Goal: Check status: Check status

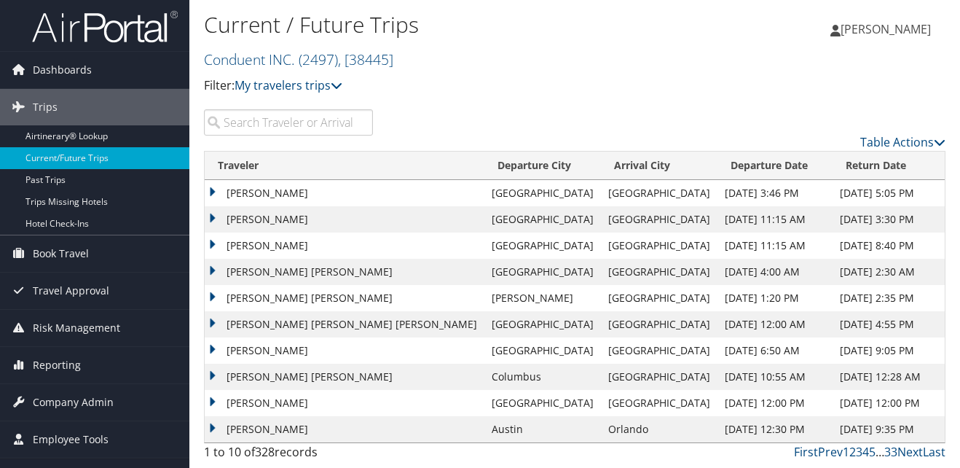
click at [273, 118] on input "search" at bounding box center [288, 122] width 169 height 26
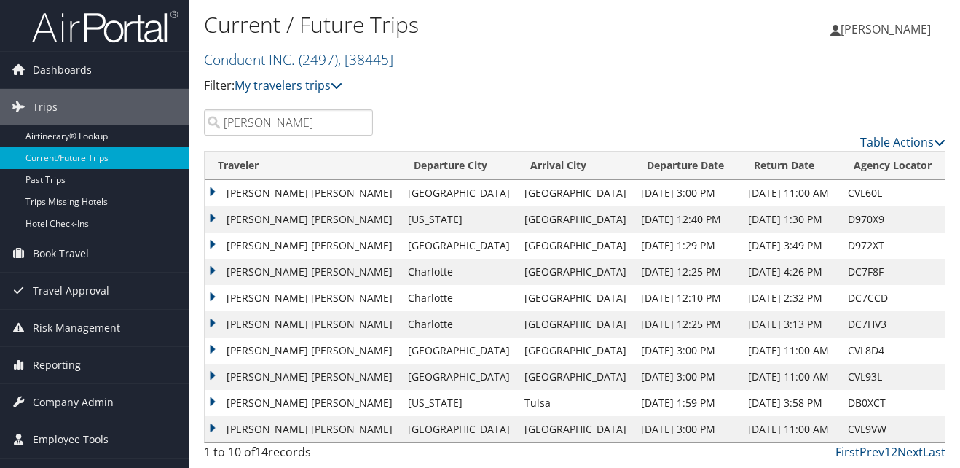
type input "mcginn"
click at [208, 188] on td "MARK CHANDLER MCGINN" at bounding box center [303, 193] width 196 height 26
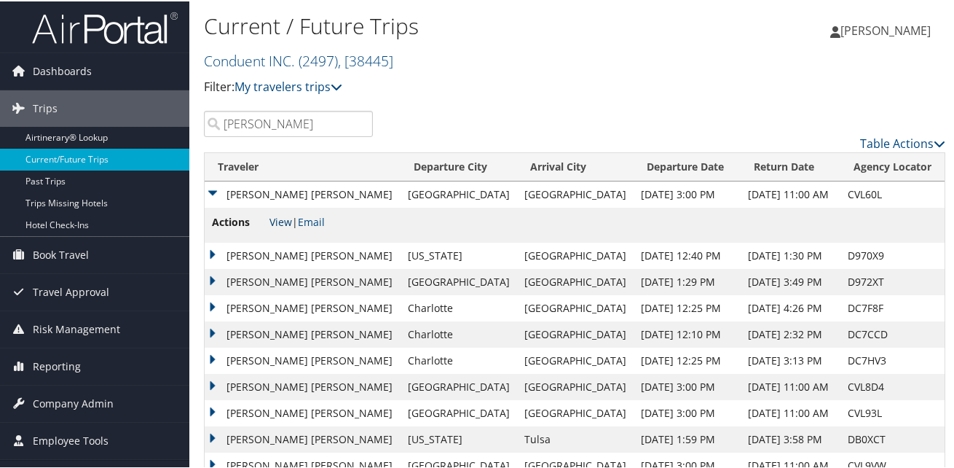
click at [283, 220] on link "View" at bounding box center [281, 220] width 23 height 14
click at [212, 252] on td "MARK CHANDLER MCGINN" at bounding box center [303, 254] width 196 height 26
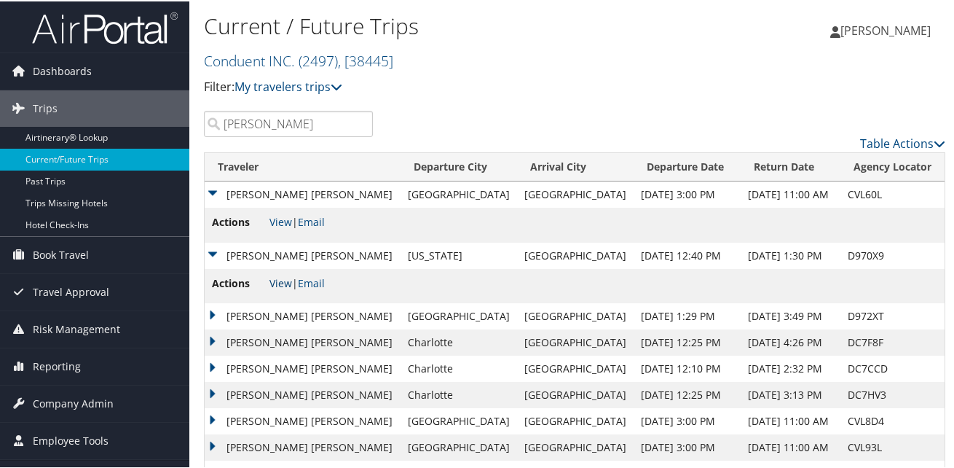
click at [278, 281] on link "View" at bounding box center [281, 282] width 23 height 14
click at [211, 313] on td "MARK CHANDLER MCGINN" at bounding box center [303, 315] width 196 height 26
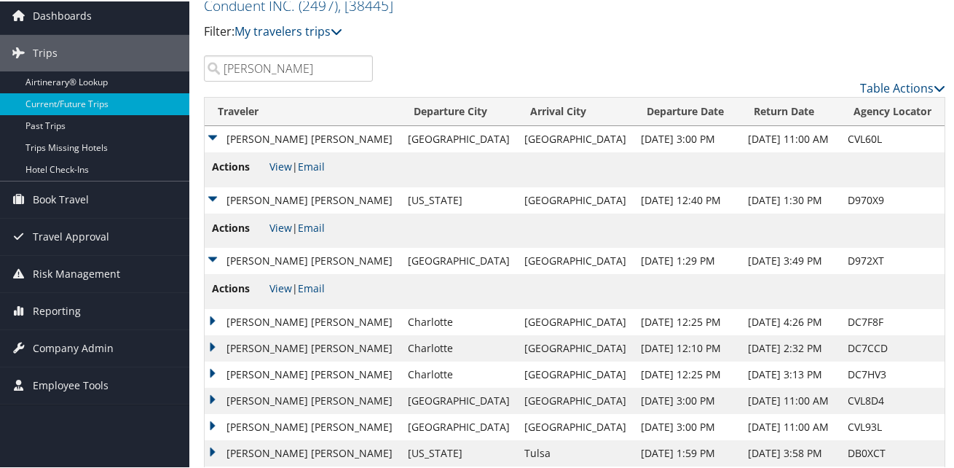
scroll to position [104, 0]
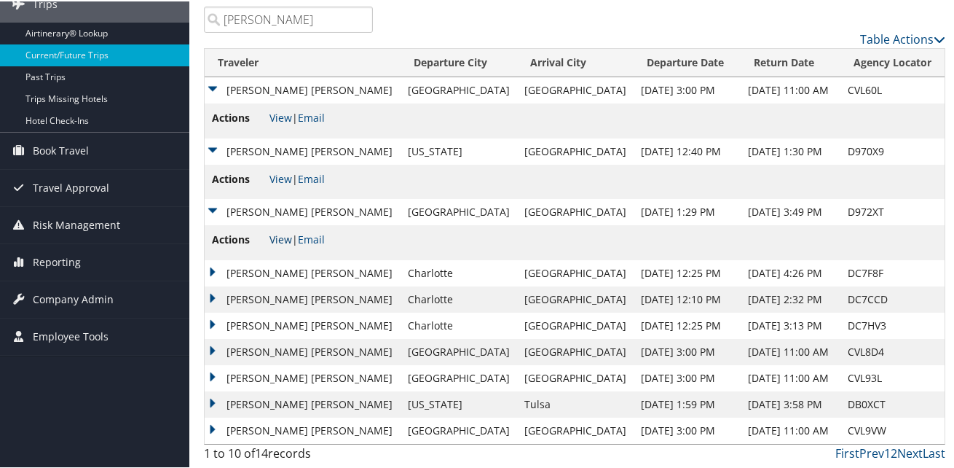
click at [279, 236] on link "View" at bounding box center [281, 238] width 23 height 14
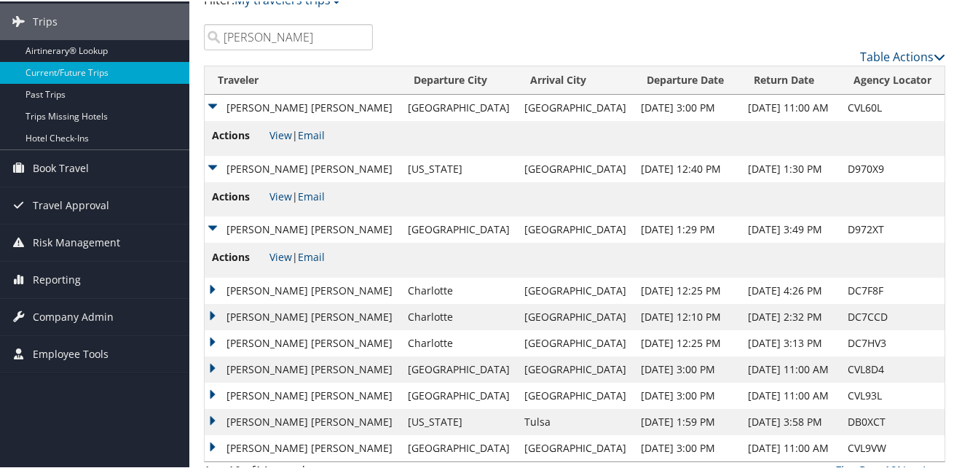
scroll to position [80, 0]
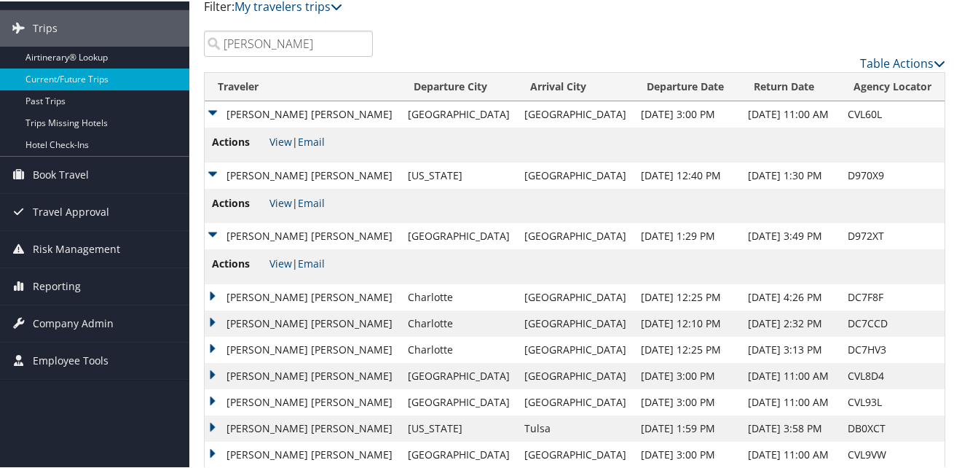
drag, startPoint x: 274, startPoint y: 15, endPoint x: 219, endPoint y: 12, distance: 55.4
click at [219, 12] on div "Current / Future Trips Conduent INC. ( 2497 ) , [ 38445 ] Conduent INC. Conduen…" at bounding box center [574, 206] width 771 height 572
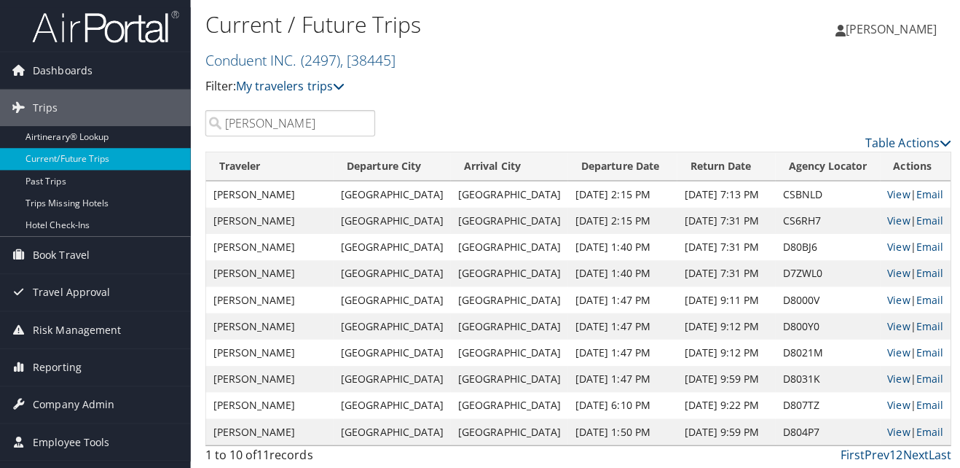
scroll to position [0, 0]
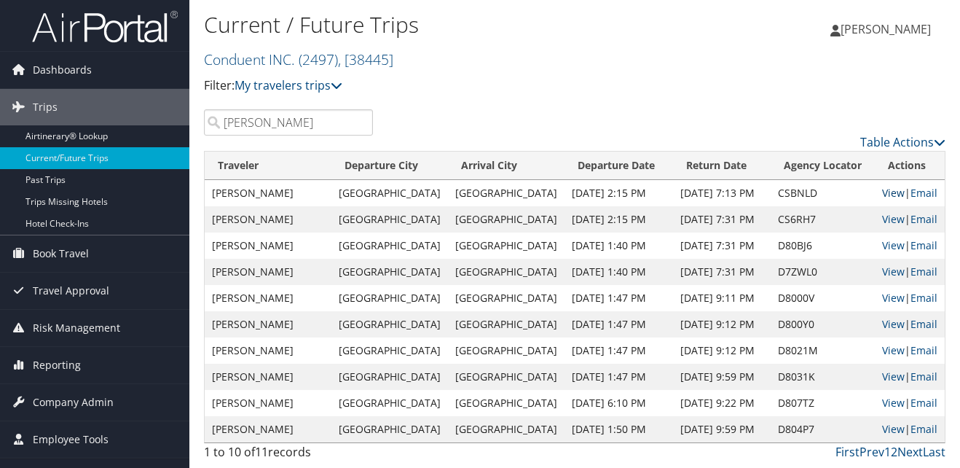
type input "Skelton"
click at [887, 194] on link "View" at bounding box center [893, 193] width 23 height 14
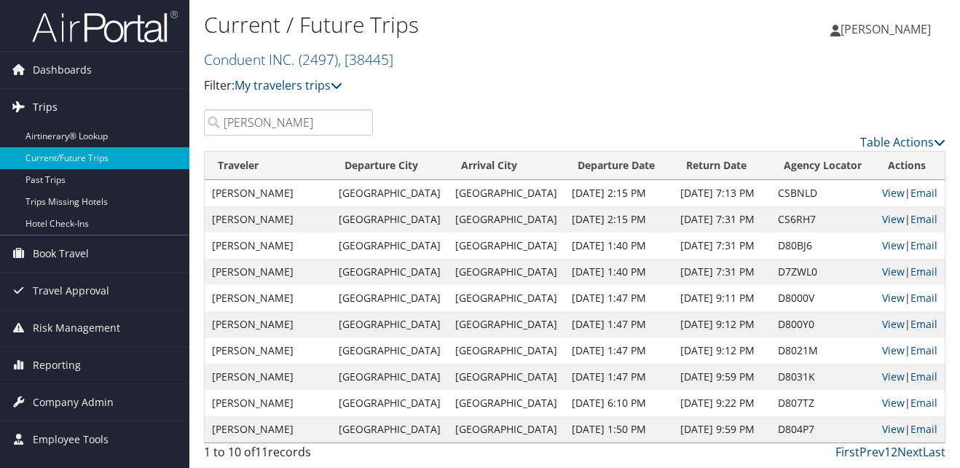
drag, startPoint x: 265, startPoint y: 126, endPoint x: 183, endPoint y: 109, distance: 84.0
click at [183, 109] on div "Dashboards AirPortal 360™ (Manager) My Travel Dashboard Trips Airtinerary® Look…" at bounding box center [480, 234] width 960 height 468
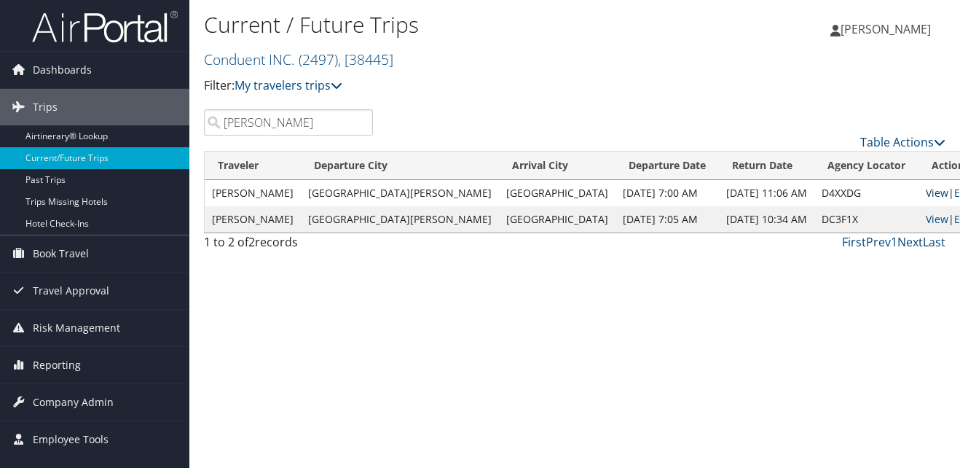
type input "Mueller"
click at [926, 192] on link "View" at bounding box center [937, 193] width 23 height 14
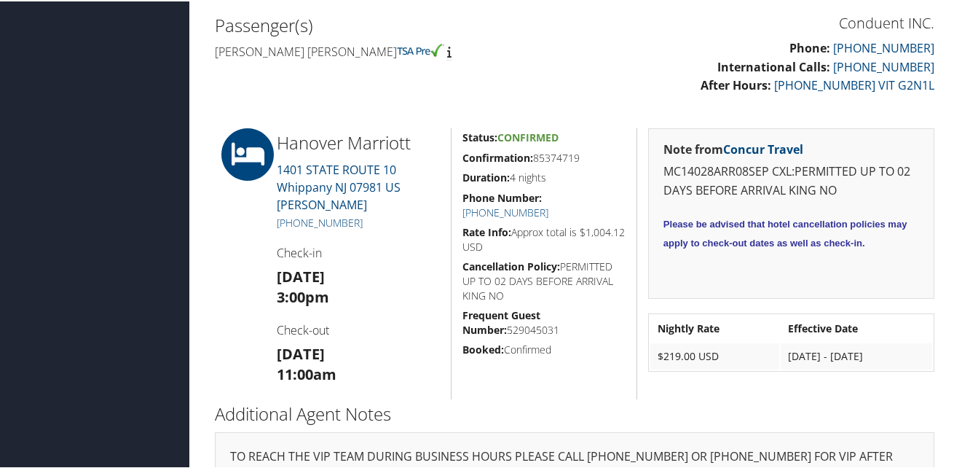
scroll to position [554, 0]
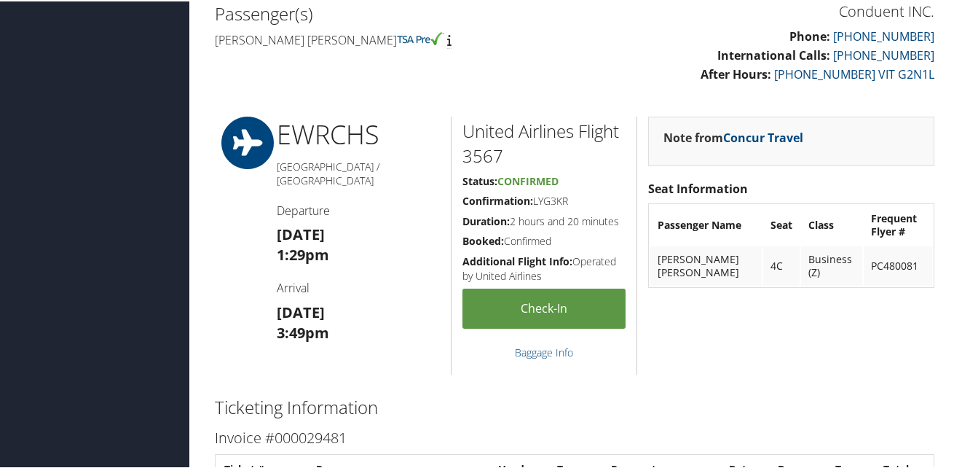
scroll to position [655, 0]
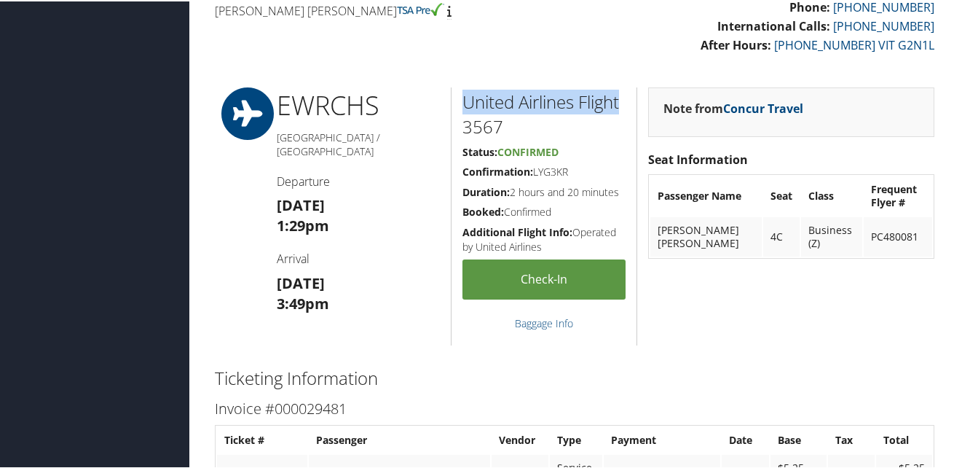
drag, startPoint x: 619, startPoint y: 102, endPoint x: 457, endPoint y: 92, distance: 162.8
click at [456, 92] on div "United Airlines Flight 3567 Status: Confirmed Confirmation: LYG3KR Duration: 2 …" at bounding box center [544, 215] width 186 height 258
drag, startPoint x: 457, startPoint y: 92, endPoint x: 524, endPoint y: 101, distance: 67.6
drag, startPoint x: 524, startPoint y: 101, endPoint x: 488, endPoint y: 127, distance: 44.3
click at [488, 127] on h2 "United Airlines Flight 3567" at bounding box center [544, 112] width 163 height 49
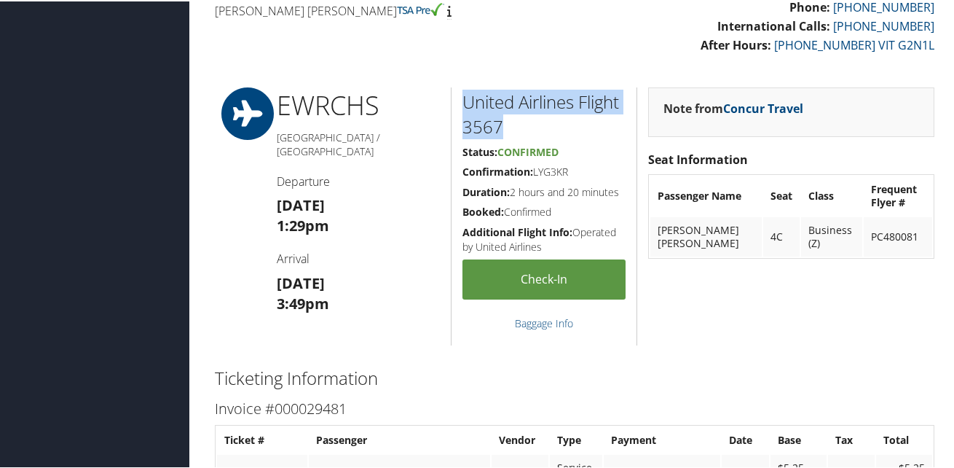
drag, startPoint x: 511, startPoint y: 123, endPoint x: 459, endPoint y: 97, distance: 58.0
click at [459, 97] on div "United Airlines Flight 3567 Status: Confirmed Confirmation: LYG3KR Duration: 2 …" at bounding box center [544, 215] width 186 height 258
drag, startPoint x: 459, startPoint y: 97, endPoint x: 488, endPoint y: 106, distance: 30.6
copy h2 "United Airlines Flight 3567"
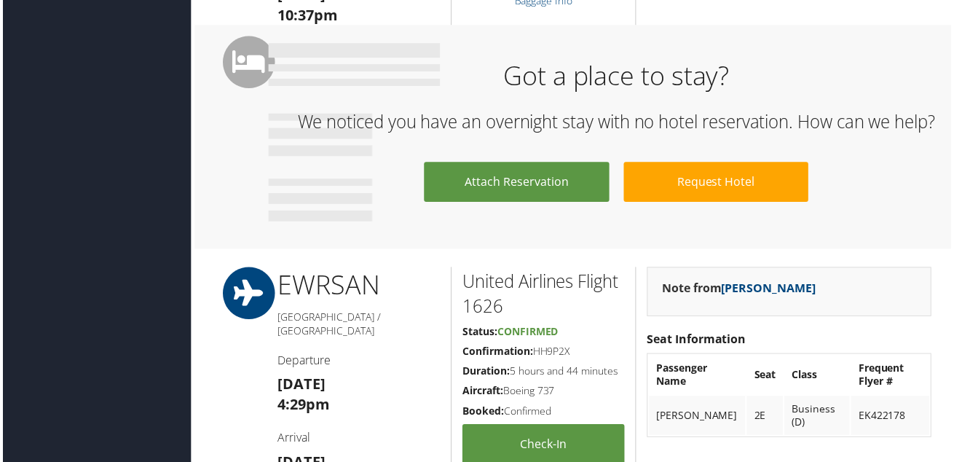
scroll to position [1093, 0]
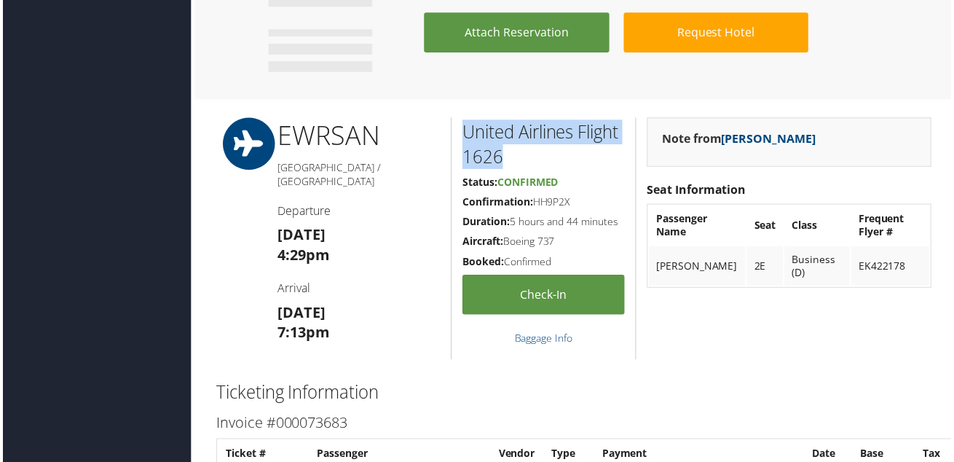
drag, startPoint x: 505, startPoint y: 162, endPoint x: 462, endPoint y: 132, distance: 52.8
click at [463, 132] on h2 "United Airlines Flight 1626" at bounding box center [544, 144] width 163 height 49
drag, startPoint x: 462, startPoint y: 132, endPoint x: 479, endPoint y: 140, distance: 19.2
copy h2 "United Airlines Flight 1626"
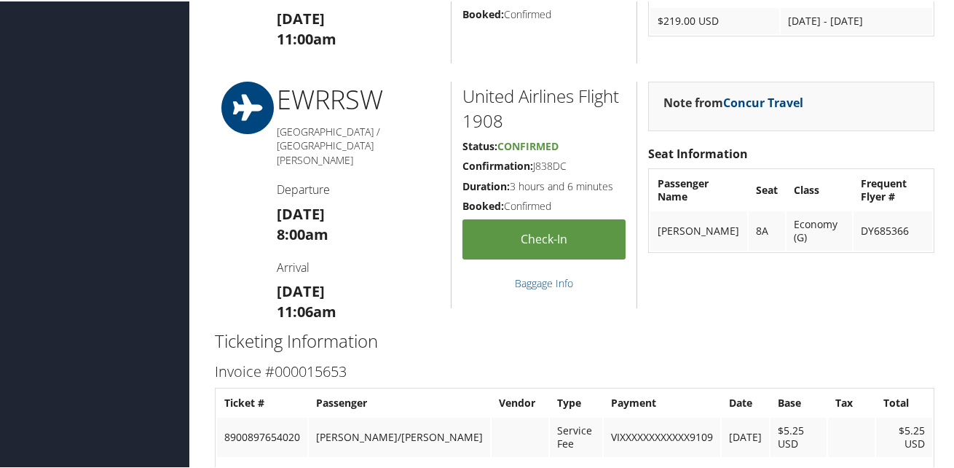
scroll to position [1311, 0]
